Goal: Register for event/course

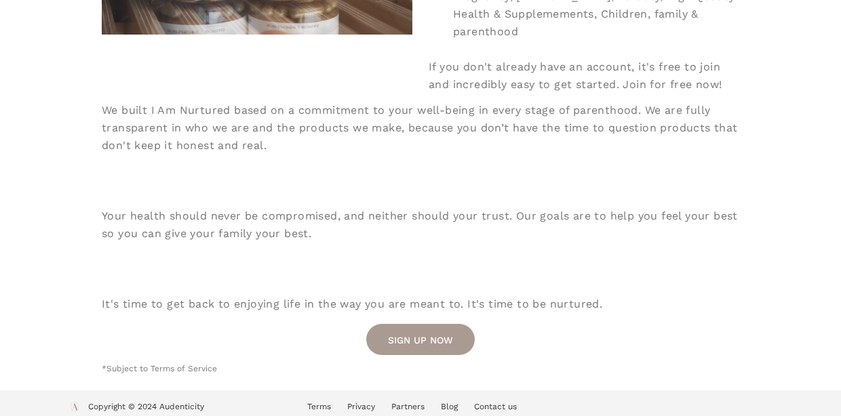
scroll to position [480, 0]
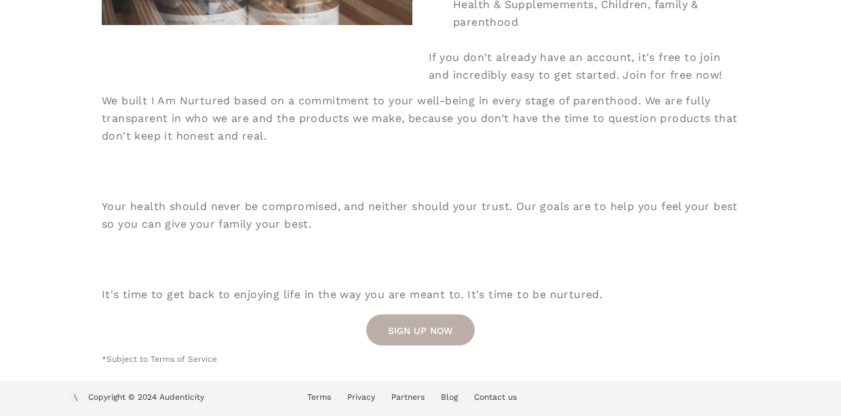
click at [441, 325] on link "SIGN UP NOW" at bounding box center [420, 330] width 108 height 31
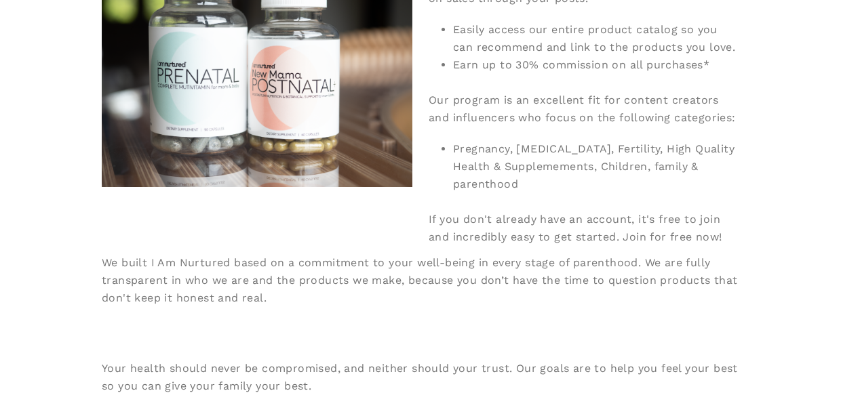
scroll to position [313, 0]
